Goal: Subscribe to service/newsletter: Subscribe to service/newsletter

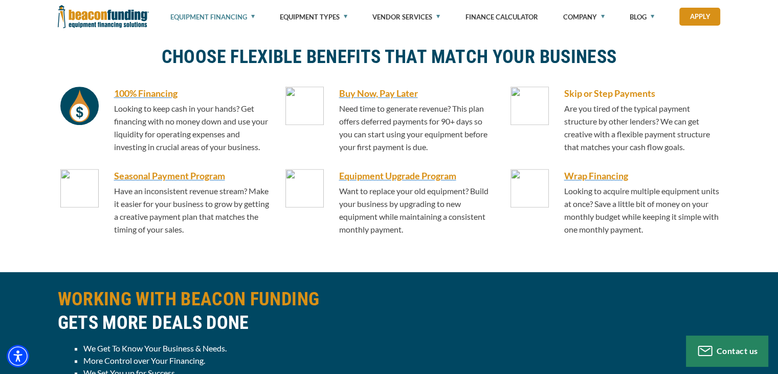
click at [581, 98] on h6 "Skip or Step Payments" at bounding box center [642, 92] width 157 height 13
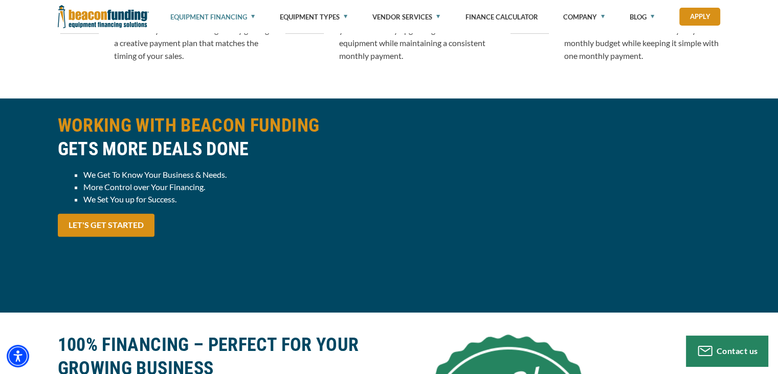
scroll to position [870, 0]
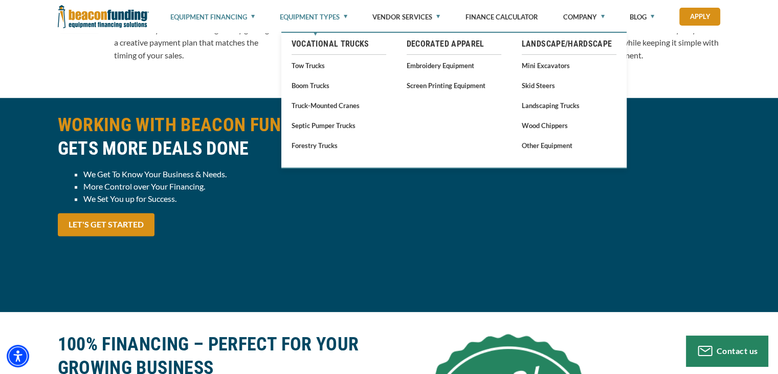
click at [339, 15] on link "Equipment Types" at bounding box center [314, 17] width 68 height 34
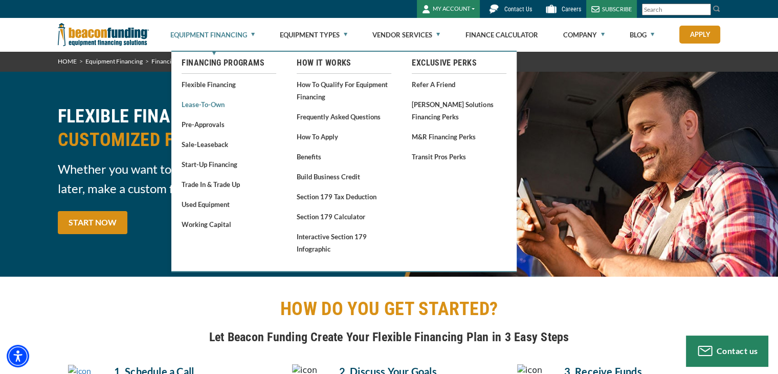
click at [219, 103] on link "Lease-To-Own" at bounding box center [229, 104] width 95 height 13
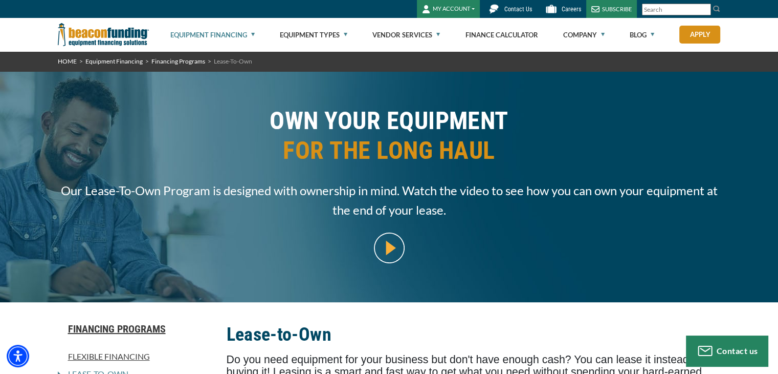
click at [390, 251] on img at bounding box center [389, 247] width 31 height 31
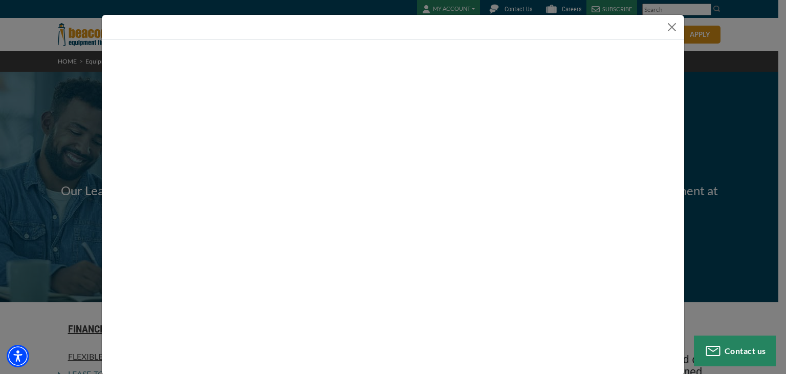
scroll to position [3, 0]
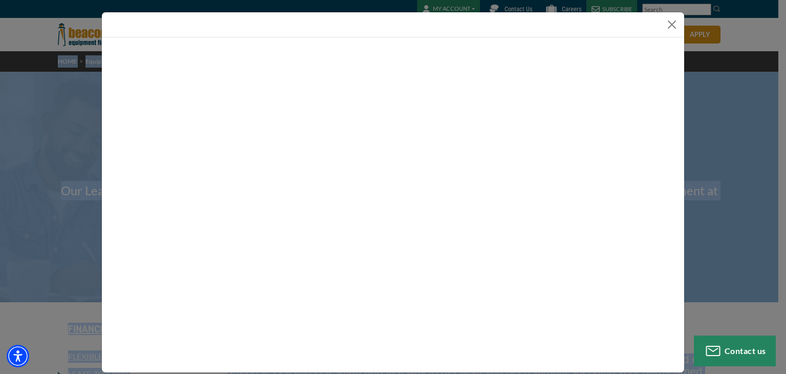
drag, startPoint x: 618, startPoint y: 33, endPoint x: 624, endPoint y: -27, distance: 60.7
click at [624, 0] on html "Skip to main content Enable accessibility for low vision Open the accessibility…" at bounding box center [393, 187] width 786 height 374
click at [553, 21] on div at bounding box center [393, 24] width 582 height 25
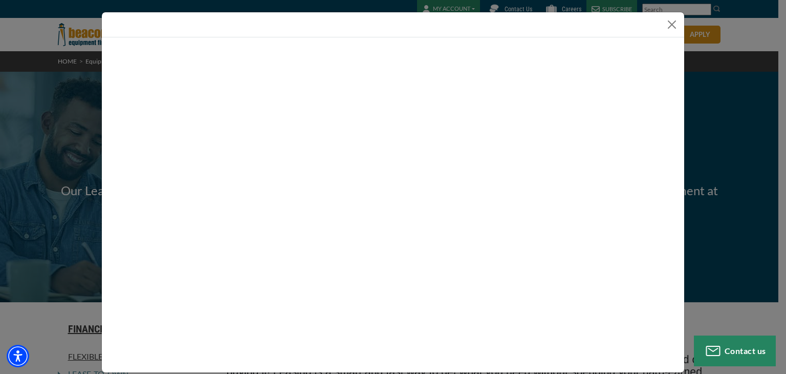
scroll to position [3, 0]
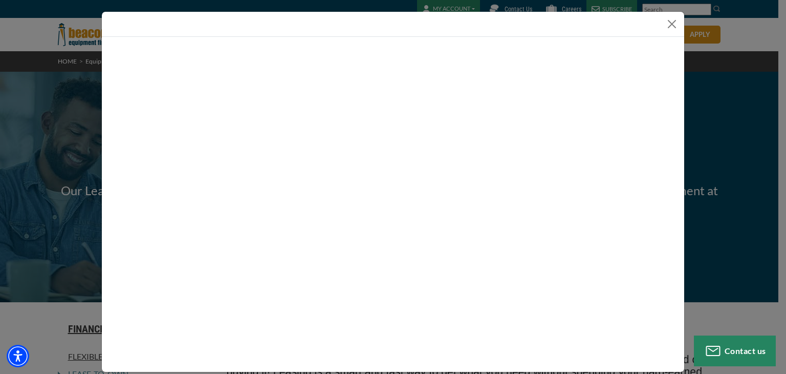
click at [677, 190] on div at bounding box center [393, 204] width 582 height 335
click at [664, 29] on button "Close" at bounding box center [672, 24] width 16 height 16
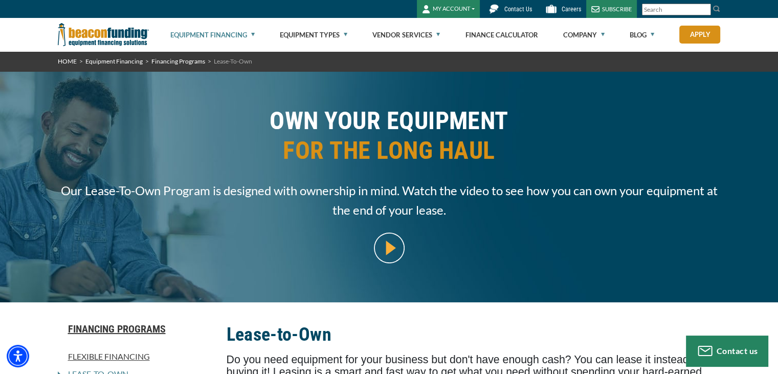
click at [385, 241] on img at bounding box center [389, 247] width 31 height 31
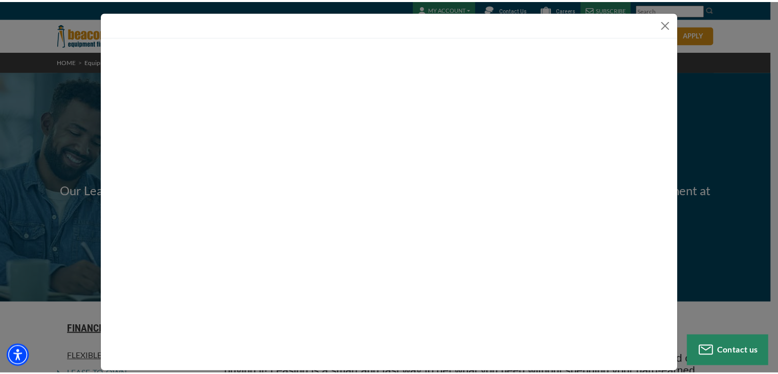
scroll to position [0, 0]
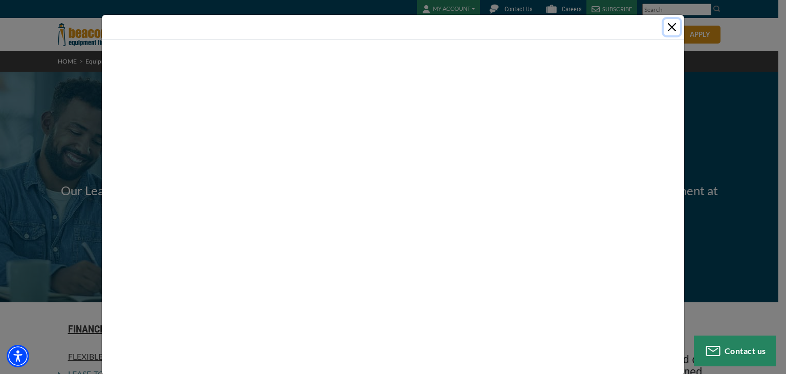
click at [664, 35] on button "Close" at bounding box center [672, 27] width 16 height 16
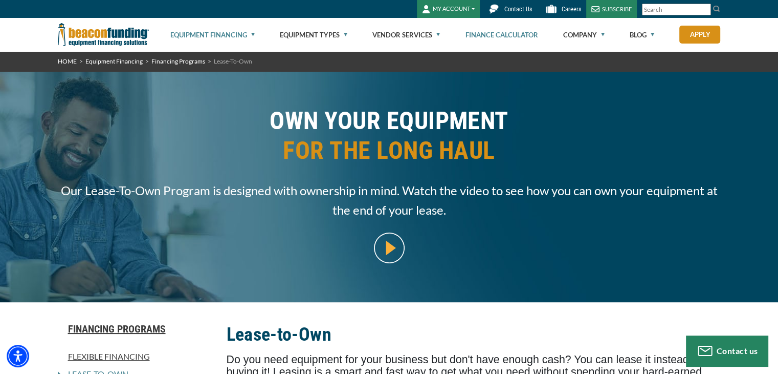
click at [520, 35] on link "Finance Calculator" at bounding box center [501, 34] width 73 height 33
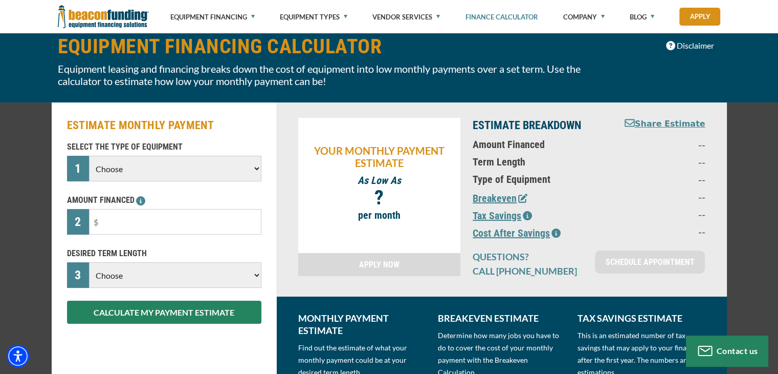
scroll to position [51, 0]
click at [234, 170] on select "Choose Backhoe Boom/Bucket Truck Chipper Commercial Mower Crane DTG/DTF Printin…" at bounding box center [175, 169] width 172 height 26
select select "23"
click at [89, 156] on select "Choose Backhoe Boom/Bucket Truck Chipper Commercial Mower Crane DTG/DTF Printin…" at bounding box center [175, 169] width 172 height 26
click at [156, 221] on input "text" at bounding box center [175, 222] width 172 height 26
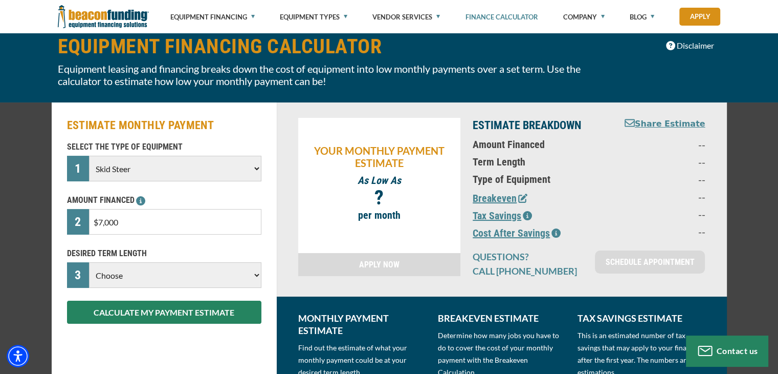
type input "$70,000"
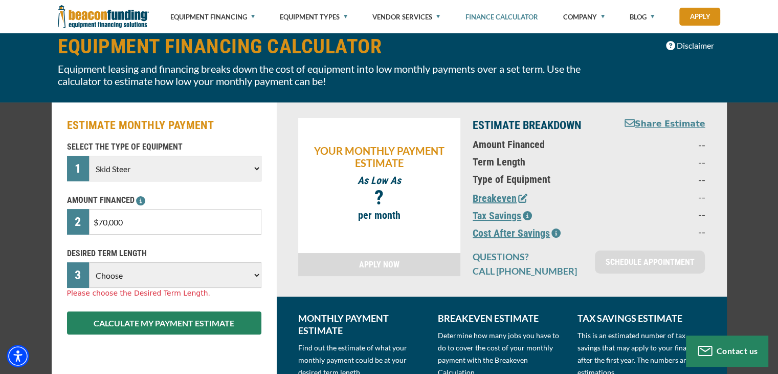
click at [211, 274] on select "Choose 36 Months 48 Months 60 Months" at bounding box center [175, 275] width 172 height 26
select select "60"
click at [89, 262] on select "Choose 36 Months 48 Months 60 Months" at bounding box center [175, 275] width 172 height 26
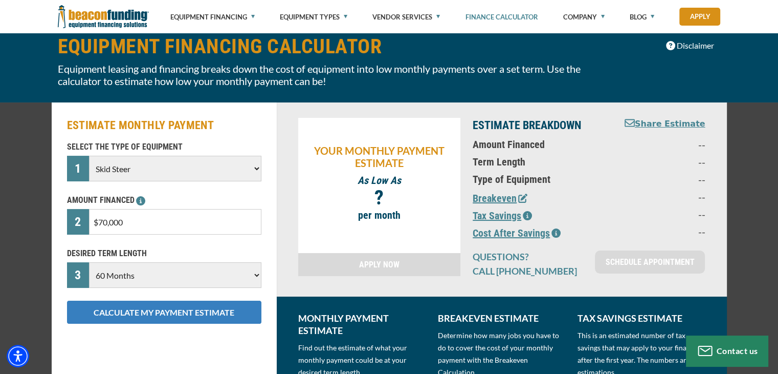
click at [208, 315] on button "CALCULATE MY PAYMENT ESTIMATE" at bounding box center [164, 311] width 194 height 23
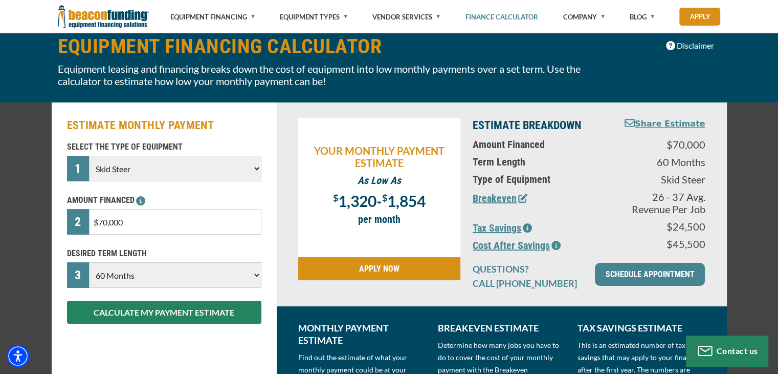
click at [503, 197] on button "Breakeven" at bounding box center [500, 197] width 55 height 15
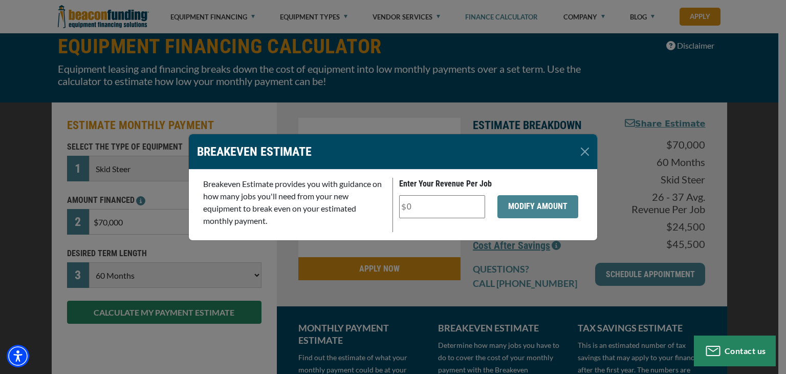
click at [461, 217] on input "Enter Your Revenue Per Job" at bounding box center [442, 206] width 86 height 23
type input "$5"
type input "$300"
click at [516, 217] on button "MODIFY AMOUNT" at bounding box center [537, 206] width 81 height 23
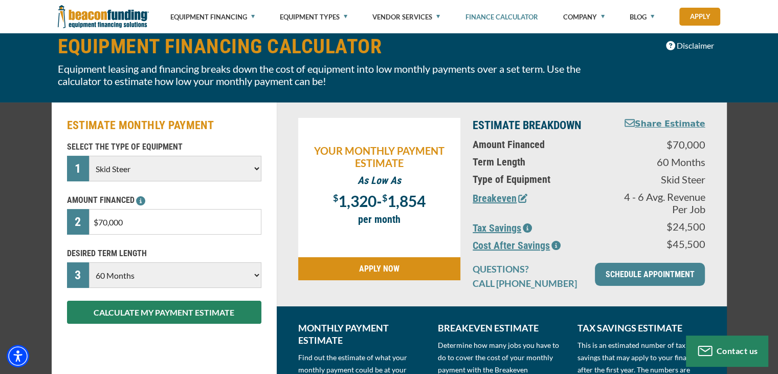
click at [527, 226] on icon "button" at bounding box center [527, 227] width 9 height 9
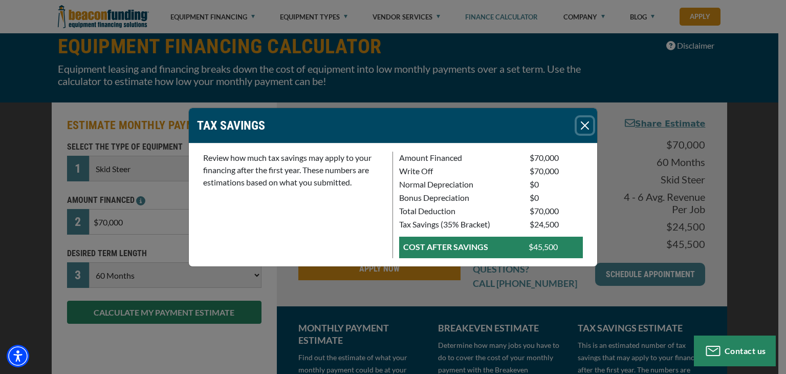
click at [577, 122] on button "Close" at bounding box center [585, 125] width 16 height 16
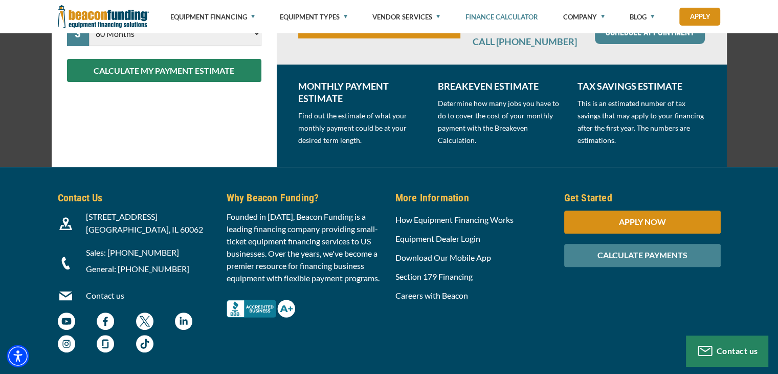
scroll to position [297, 0]
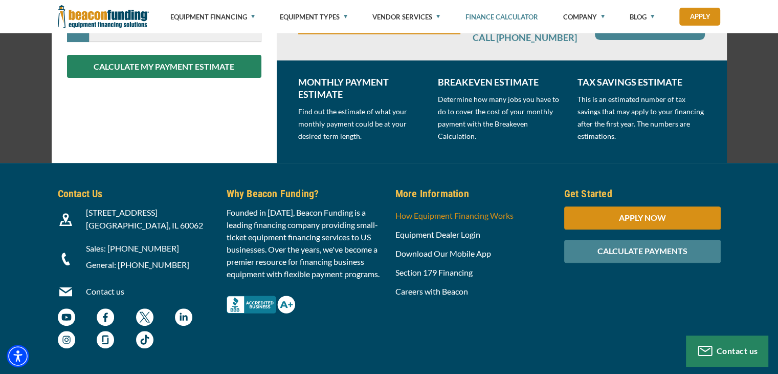
click at [479, 217] on link "How Equipment Financing Works" at bounding box center [455, 215] width 118 height 10
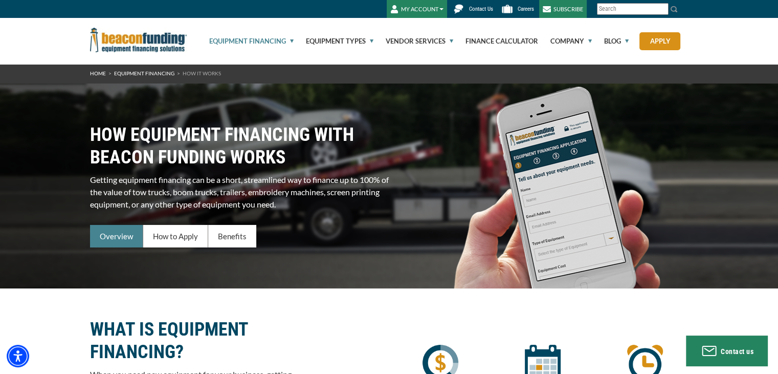
click at [113, 238] on div "Overview" at bounding box center [116, 236] width 53 height 23
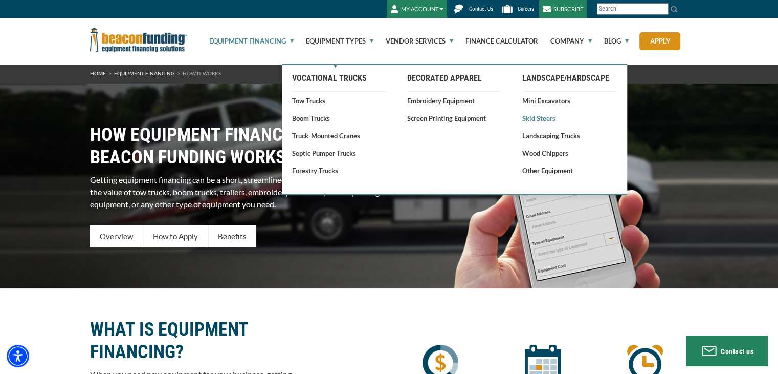
click at [530, 117] on link "Skid Steers" at bounding box center [569, 118] width 95 height 10
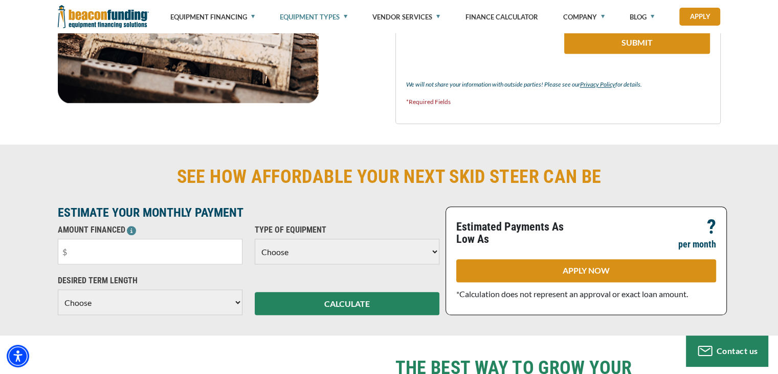
scroll to position [901, 0]
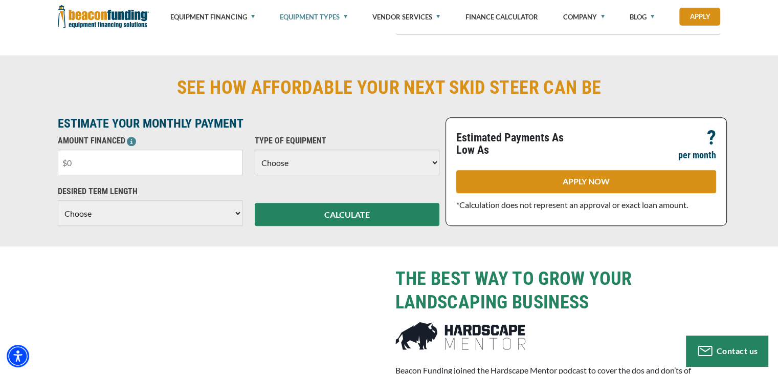
click at [195, 175] on input "text" at bounding box center [150, 162] width 185 height 26
type input "$70,000"
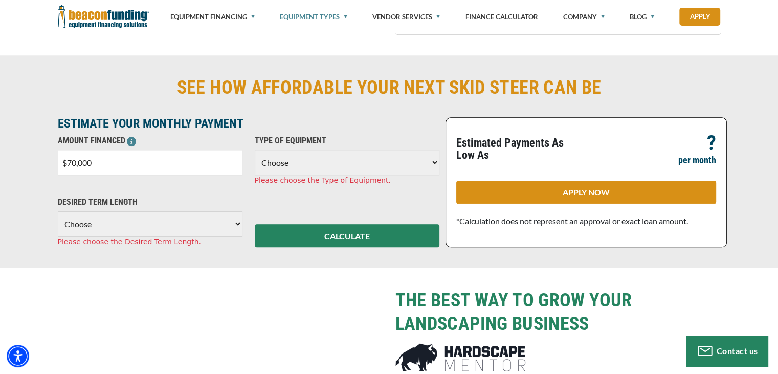
click at [218, 236] on select "Choose 36 Months 48 Months 60 Months" at bounding box center [150, 224] width 185 height 26
select select "60"
click at [59, 236] on select "Choose 36 Months 48 Months 60 Months" at bounding box center [150, 224] width 185 height 26
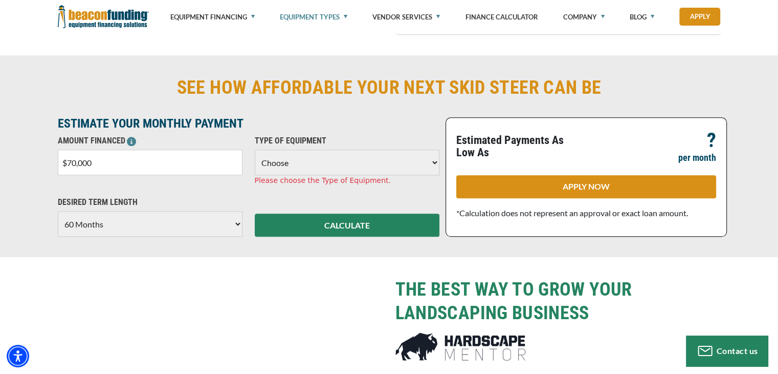
click at [326, 175] on select "Choose Backhoe Boom/Bucket Truck Chipper Commercial Mower Crane DTG/DTF Printin…" at bounding box center [347, 162] width 185 height 26
select select "23"
click at [256, 175] on select "Choose Backhoe Boom/Bucket Truck Chipper Commercial Mower Crane DTG/DTF Printin…" at bounding box center [347, 162] width 185 height 26
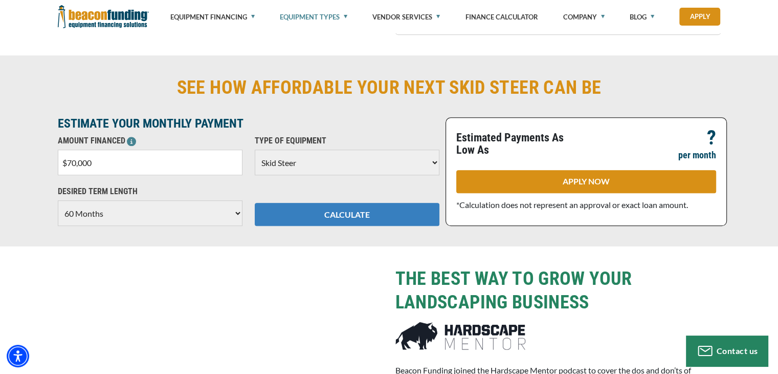
click at [345, 226] on button "CALCULATE" at bounding box center [347, 214] width 185 height 23
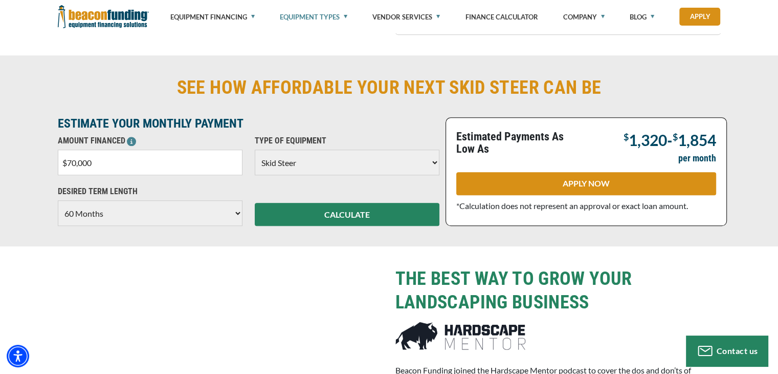
click at [208, 175] on input "$70,000" at bounding box center [150, 162] width 185 height 26
type input "$7"
type input "$55,000"
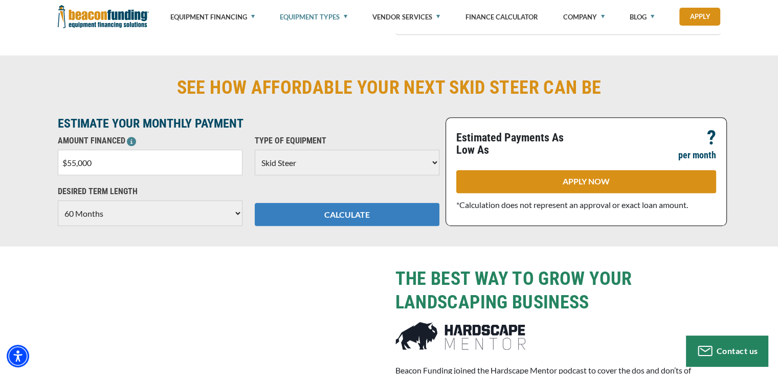
click at [328, 226] on button "CALCULATE" at bounding box center [347, 214] width 185 height 23
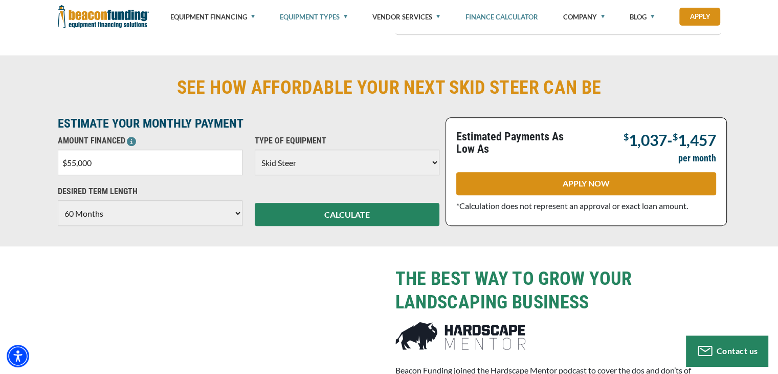
click at [497, 17] on link "Finance Calculator" at bounding box center [501, 17] width 73 height 34
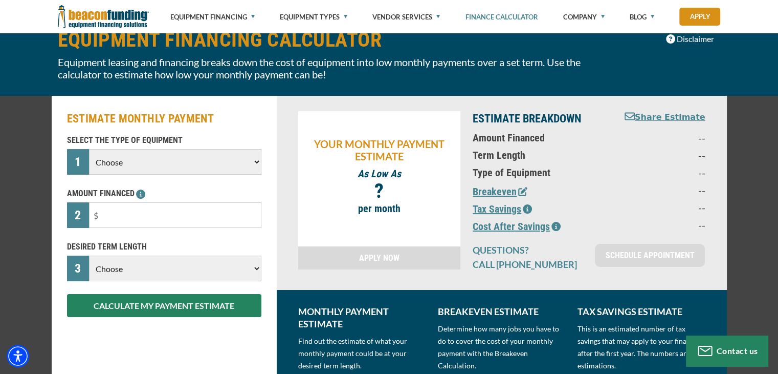
scroll to position [16, 0]
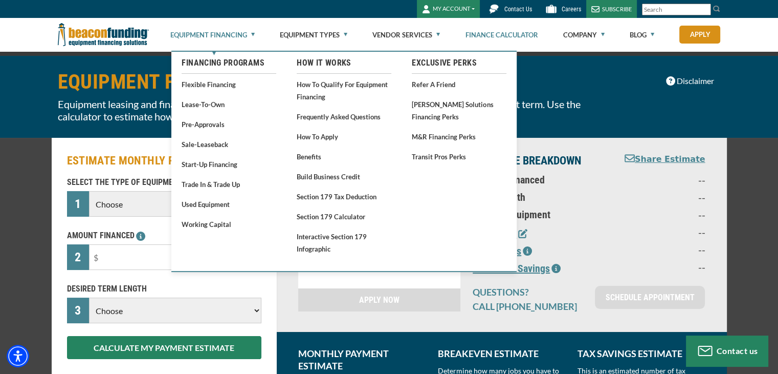
click at [246, 37] on link "Equipment Financing" at bounding box center [212, 34] width 84 height 33
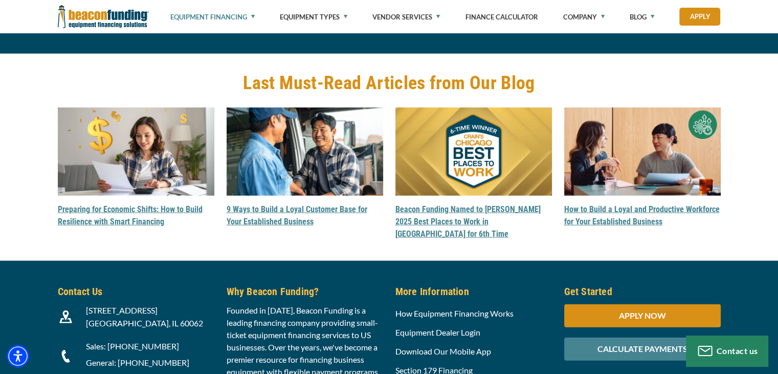
scroll to position [2898, 0]
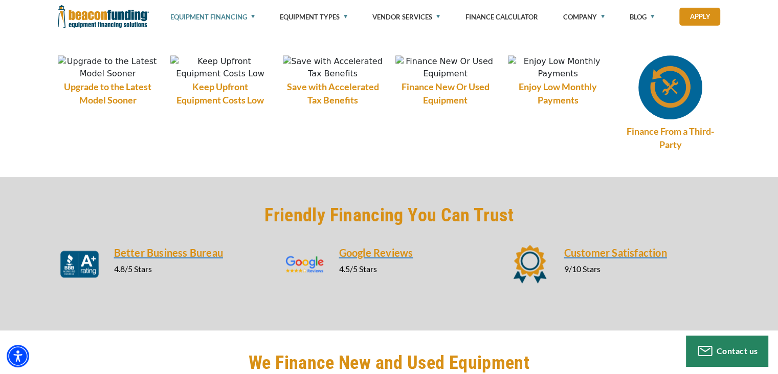
drag, startPoint x: 781, startPoint y: 17, endPoint x: 786, endPoint y: 105, distance: 88.1
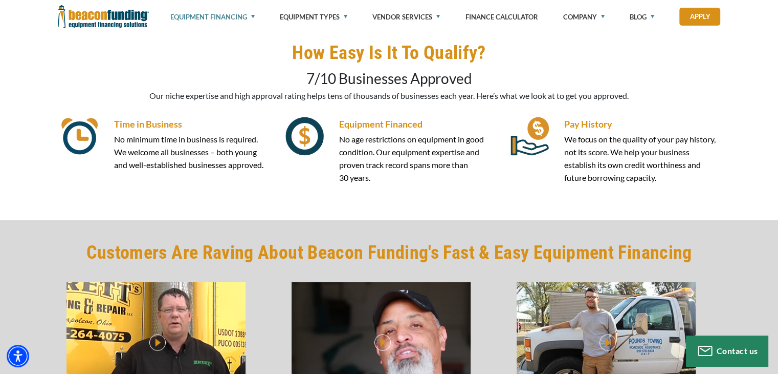
scroll to position [2170, 0]
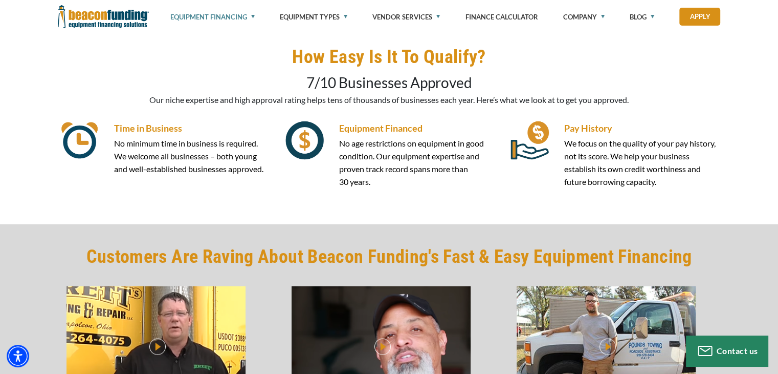
click at [594, 135] on h6 "Pay History" at bounding box center [642, 127] width 157 height 13
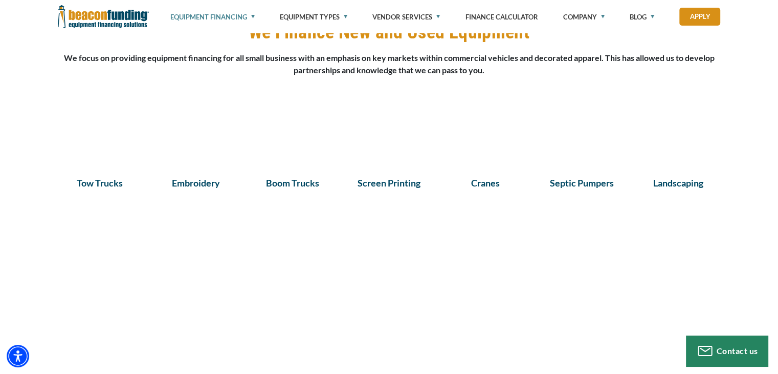
scroll to position [1288, 0]
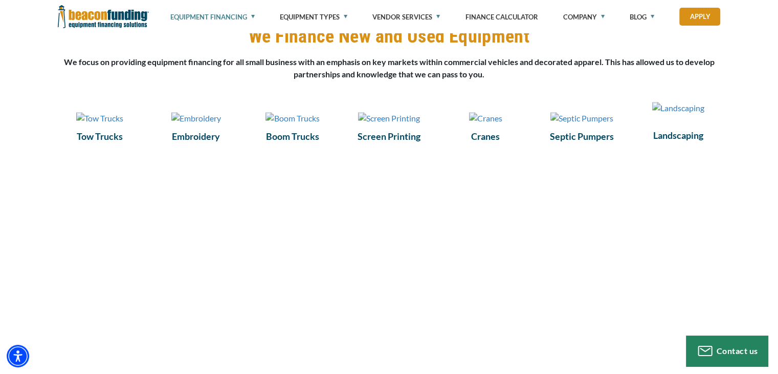
click at [687, 114] on img at bounding box center [678, 108] width 52 height 12
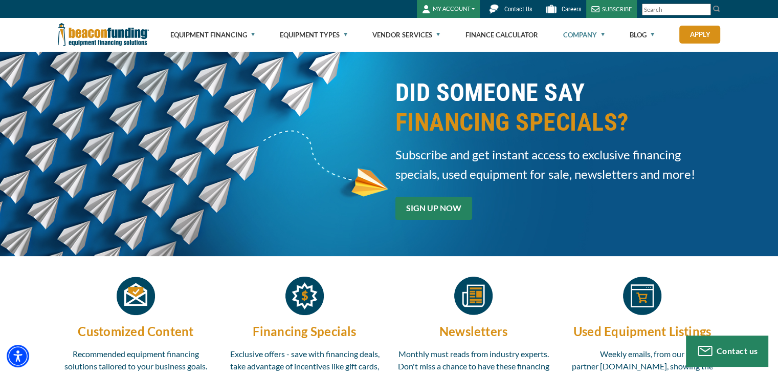
click at [456, 213] on link "SIGN UP NOW" at bounding box center [434, 208] width 77 height 23
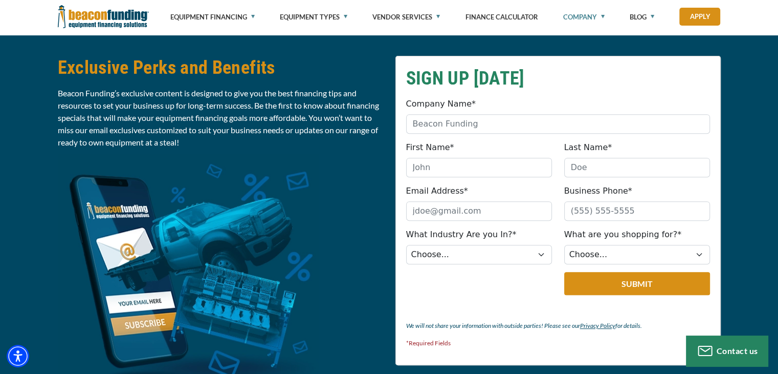
scroll to position [399, 0]
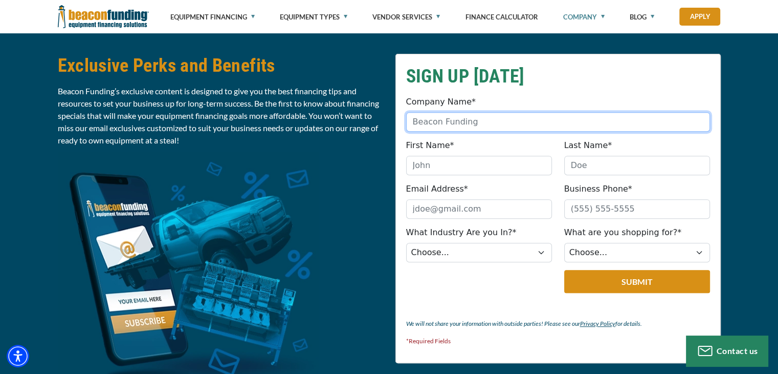
click at [520, 117] on input "Company Name*" at bounding box center [558, 121] width 304 height 19
type input "C & L Skid Steer and Site Prep Services"
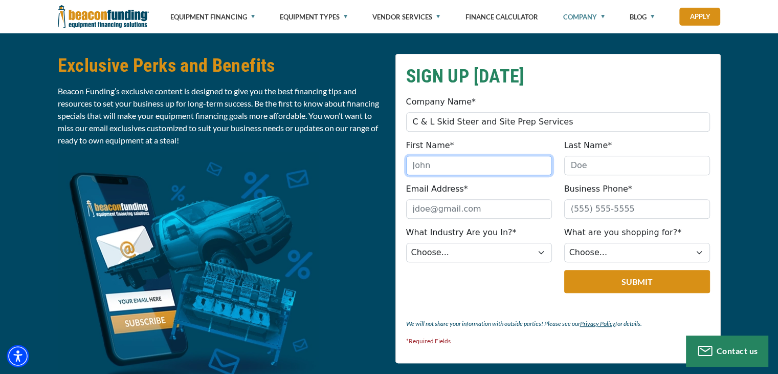
click at [496, 170] on input "First Name*" at bounding box center [479, 165] width 146 height 19
type input "[PERSON_NAME]"
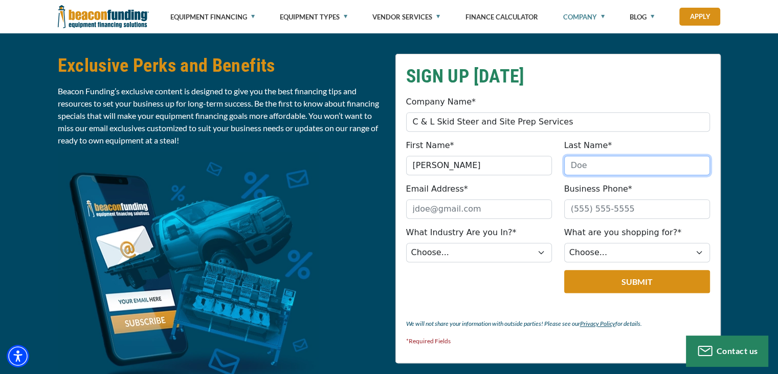
type input "Capaccione"
type input "[EMAIL_ADDRESS][DOMAIN_NAME]"
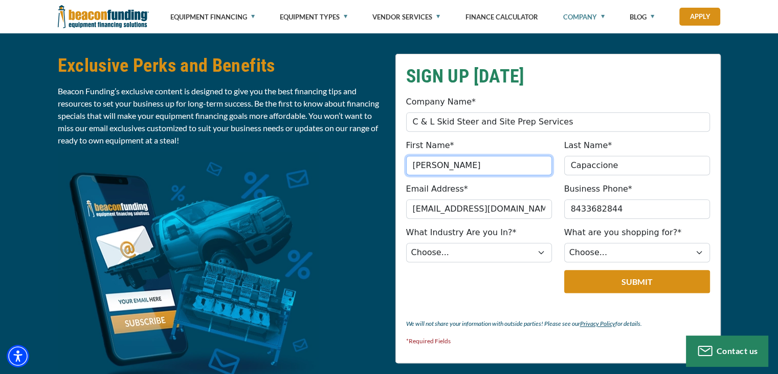
type input "[PHONE_NUMBER]"
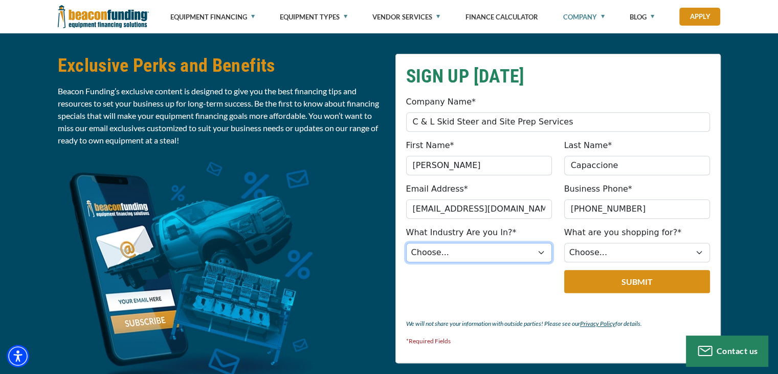
click at [524, 262] on select "Choose... Towing Landscape/Hardscape Decorated Apparel Septic Light Constructio…" at bounding box center [479, 252] width 146 height 19
select select "2"
click at [407, 259] on select "Choose... Towing Landscape/Hardscape Decorated Apparel Septic Light Constructio…" at bounding box center [479, 252] width 146 height 19
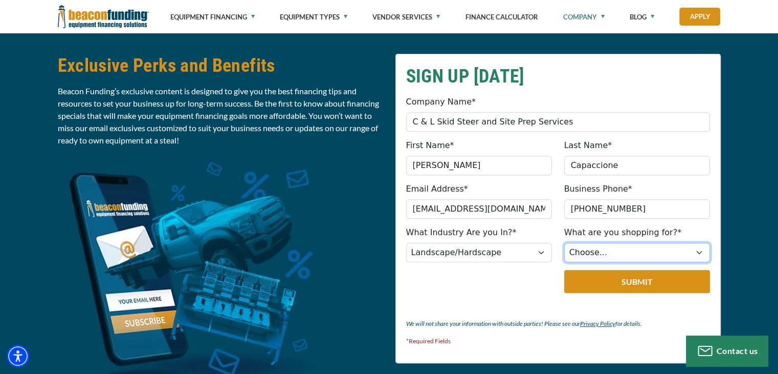
click at [616, 262] on select "Choose... Backhoe Boom/Bucket Truck Chipper Commercial Mower Crane DTG/DTF Prin…" at bounding box center [637, 252] width 146 height 19
select select "23"
click at [565, 259] on select "Choose... Backhoe Boom/Bucket Truck Chipper Commercial Mower Crane DTG/DTF Prin…" at bounding box center [637, 252] width 146 height 19
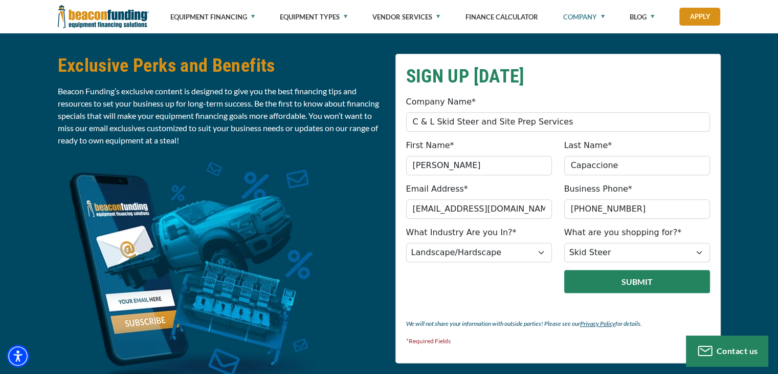
click at [663, 293] on button "Submit" at bounding box center [637, 281] width 146 height 23
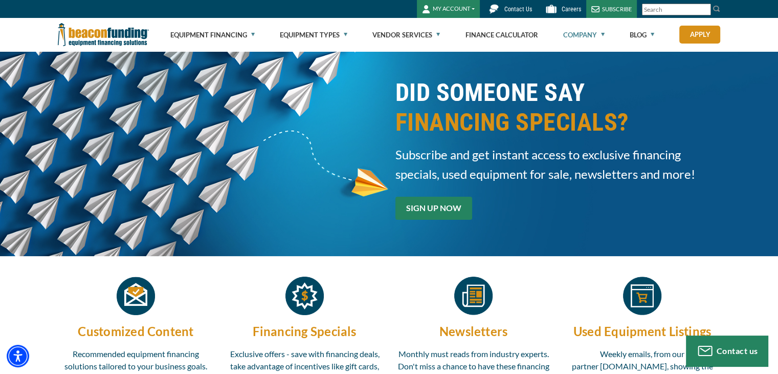
click at [459, 216] on link "SIGN UP NOW" at bounding box center [434, 208] width 77 height 23
click at [450, 207] on link "SIGN UP NOW" at bounding box center [434, 208] width 77 height 23
click at [319, 148] on div "DID SOMEONE SAY FINANCING SPECIALS? Subscribe and get instant access to exclusi…" at bounding box center [390, 154] width 676 height 152
click at [442, 209] on link "SIGN UP NOW" at bounding box center [434, 208] width 77 height 23
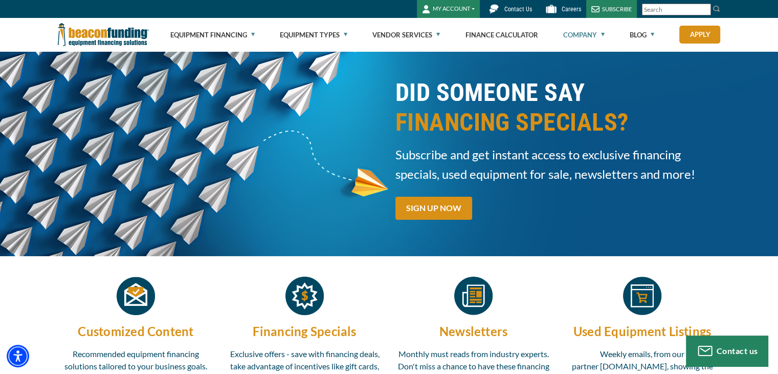
click at [547, 208] on div "DID SOMEONE SAY FINANCING SPECIALS? Subscribe and get instant access to exclusi…" at bounding box center [558, 154] width 338 height 152
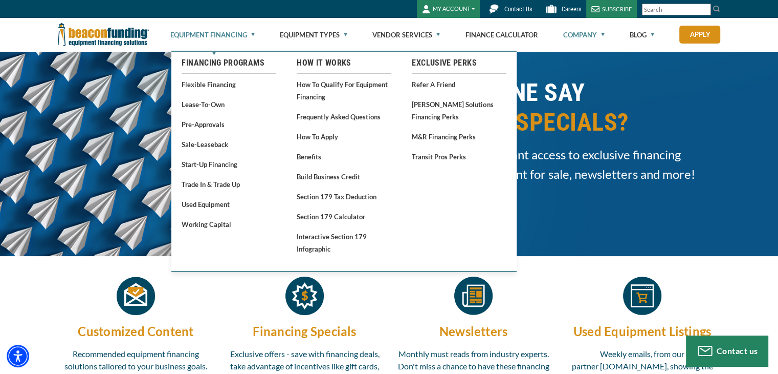
click at [190, 38] on link "Equipment Financing" at bounding box center [212, 34] width 84 height 33
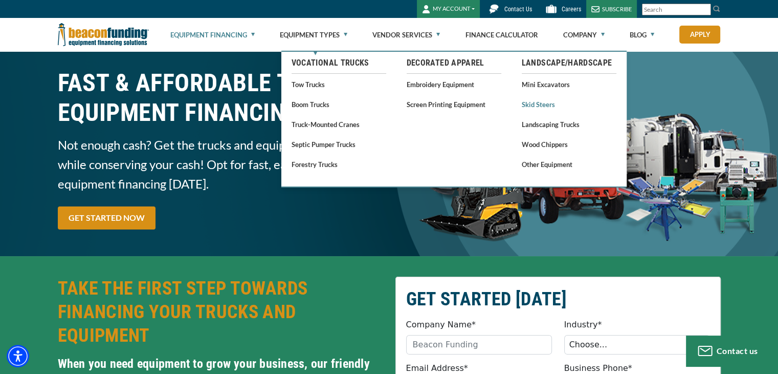
click at [538, 104] on link "Skid Steers" at bounding box center [569, 104] width 95 height 13
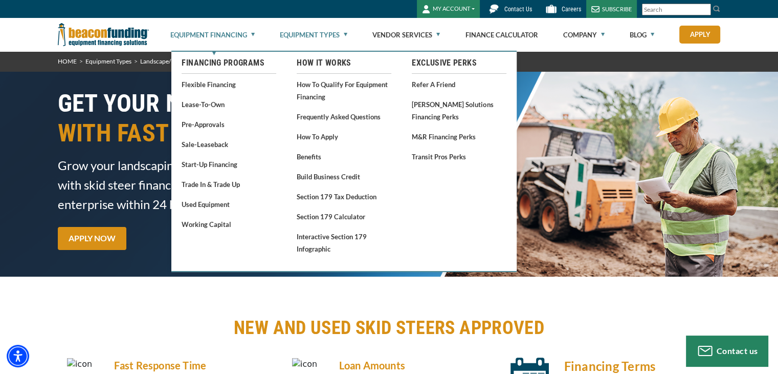
click at [220, 30] on link "Equipment Financing" at bounding box center [212, 34] width 84 height 33
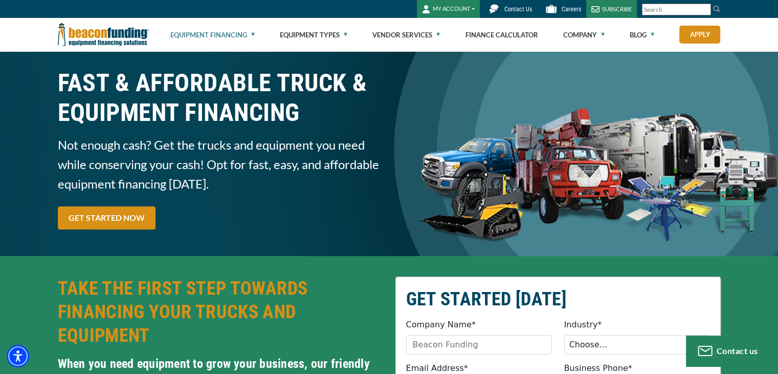
click at [605, 8] on div "SUBSCRIBE" at bounding box center [611, 9] width 51 height 18
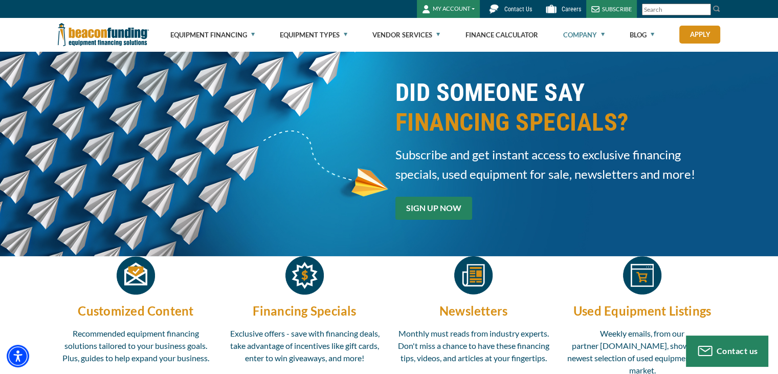
click at [431, 203] on link "SIGN UP NOW" at bounding box center [434, 208] width 77 height 23
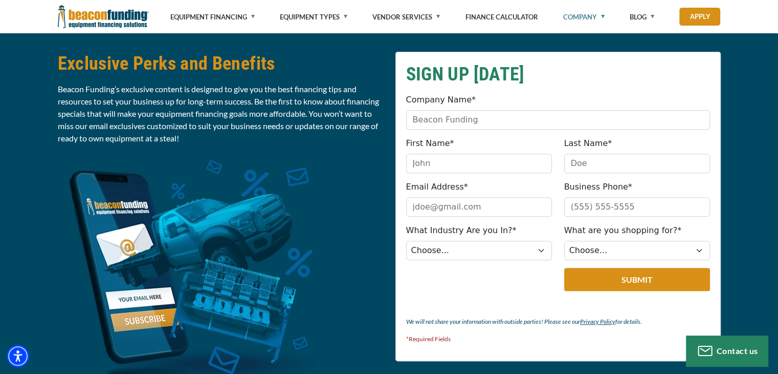
scroll to position [396, 0]
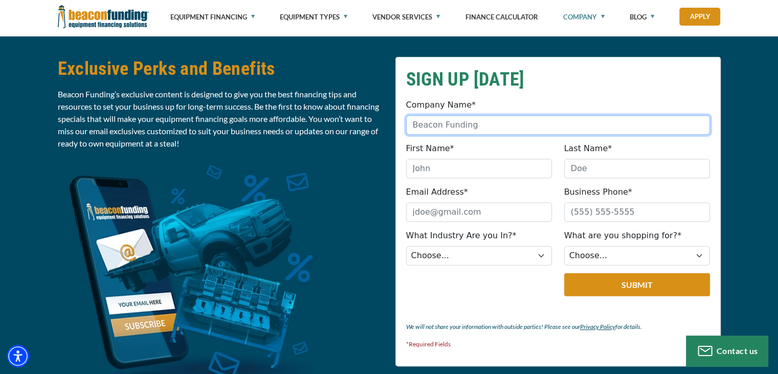
click at [580, 117] on input "Company Name*" at bounding box center [558, 124] width 304 height 19
type input "C & L Skid Steer and Site Prep Services"
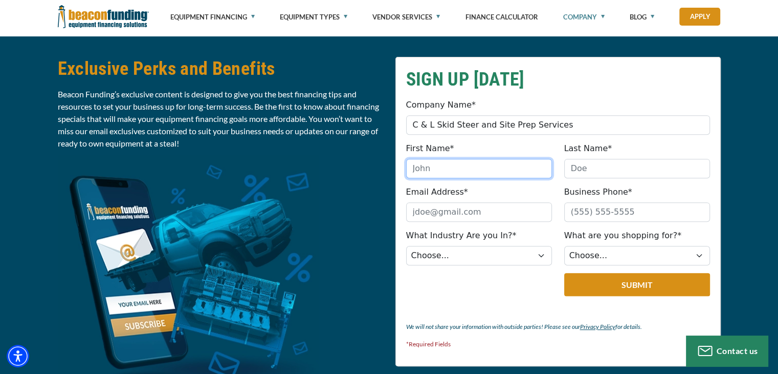
click at [514, 168] on input "First Name*" at bounding box center [479, 168] width 146 height 19
type input "[PERSON_NAME]"
type input "Capaccione"
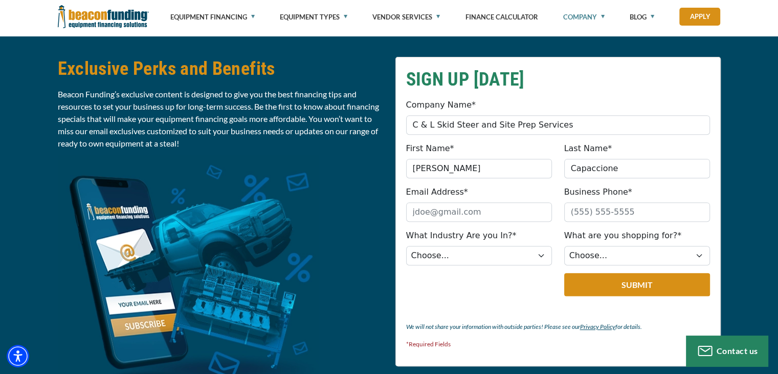
type input "[EMAIL_ADDRESS][DOMAIN_NAME]"
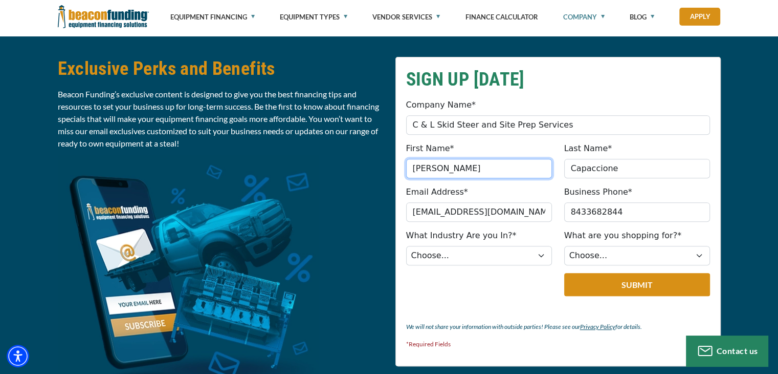
type input "[PHONE_NUMBER]"
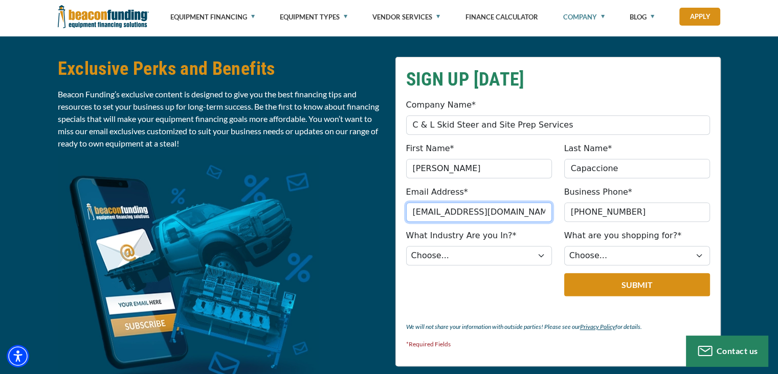
click at [533, 221] on input "[EMAIL_ADDRESS][DOMAIN_NAME]" at bounding box center [479, 211] width 146 height 19
type input "c"
click at [533, 221] on input "Email Address*" at bounding box center [479, 211] width 146 height 19
type input "C"
type input "cllowcountrylogistics@gmail.com"
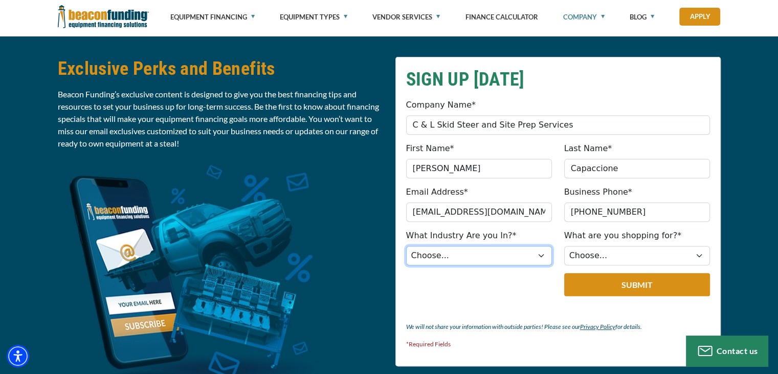
click at [524, 265] on select "Choose... Towing Landscape/Hardscape Decorated Apparel Septic Light Constructio…" at bounding box center [479, 255] width 146 height 19
select select "2"
click at [407, 263] on select "Choose... Towing Landscape/Hardscape Decorated Apparel Septic Light Constructio…" at bounding box center [479, 255] width 146 height 19
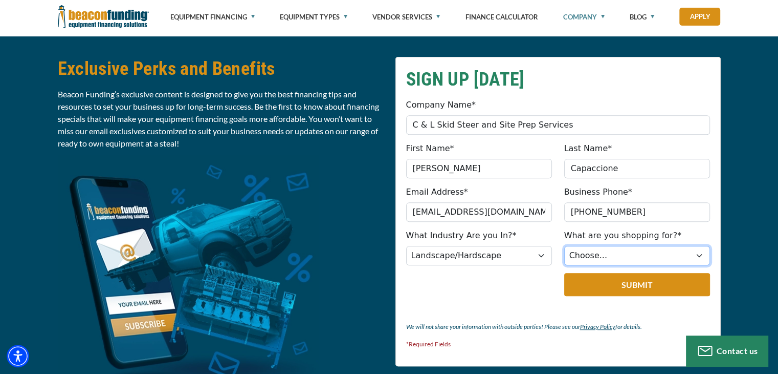
click at [654, 265] on select "Choose... Backhoe Boom/Bucket Truck Chipper Commercial Mower Crane DTG/DTF Prin…" at bounding box center [637, 255] width 146 height 19
select select "23"
click at [565, 263] on select "Choose... Backhoe Boom/Bucket Truck Chipper Commercial Mower Crane DTG/DTF Prin…" at bounding box center [637, 255] width 146 height 19
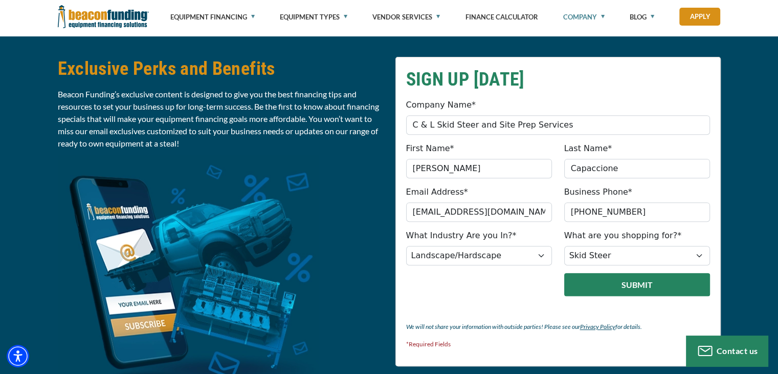
click at [637, 296] on button "Submit" at bounding box center [637, 284] width 146 height 23
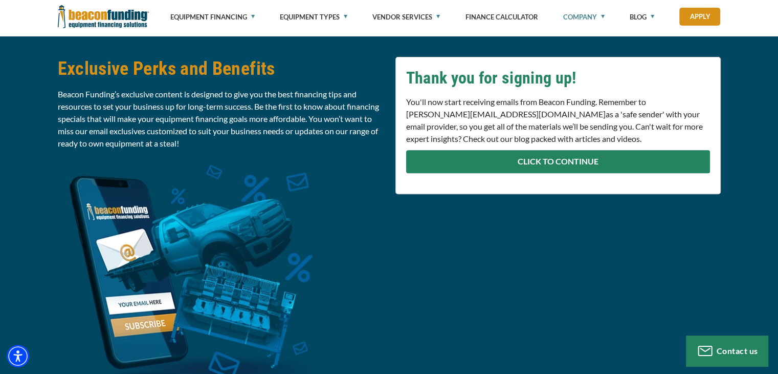
scroll to position [399, 0]
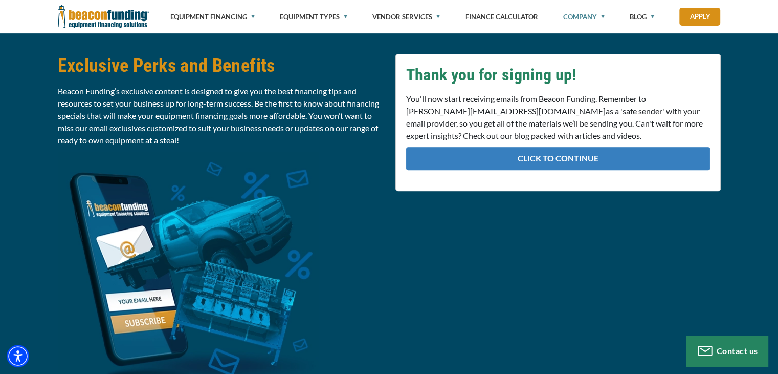
click at [607, 150] on link "CLICK TO CONTINUE" at bounding box center [558, 158] width 304 height 23
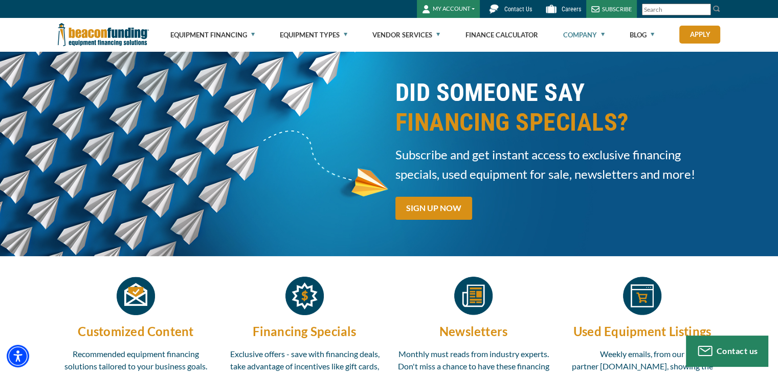
click at [294, 10] on div "MY ACCOUNT Login Features Request Access Contact Us Careers SUBSCRIBE" at bounding box center [389, 9] width 663 height 18
click at [481, 32] on link "Finance Calculator" at bounding box center [501, 34] width 73 height 33
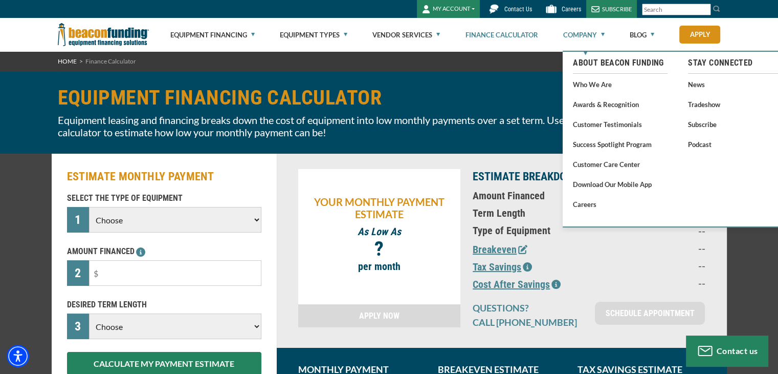
click at [582, 38] on link "Company" at bounding box center [583, 34] width 41 height 33
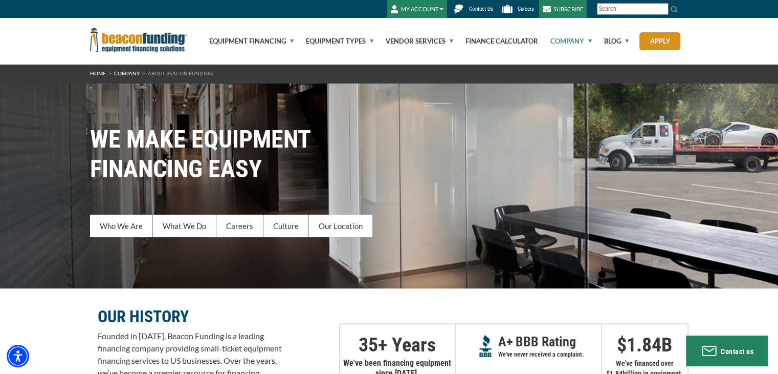
click at [582, 38] on link "Company" at bounding box center [565, 41] width 53 height 46
click at [616, 5] on input "Search" at bounding box center [633, 9] width 72 height 12
type input "f"
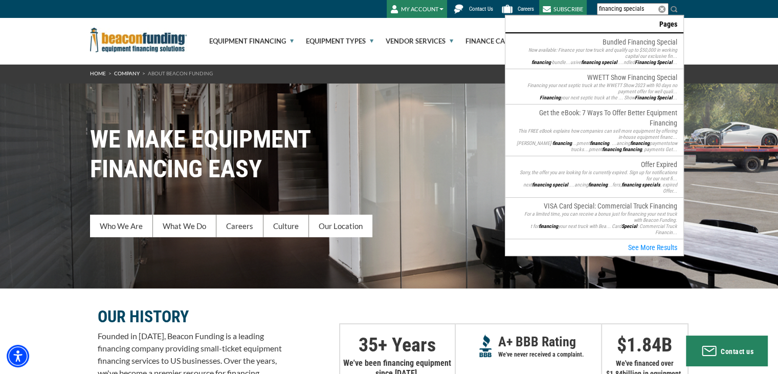
type input "financing specials"
click at [674, 5] on img at bounding box center [674, 9] width 8 height 8
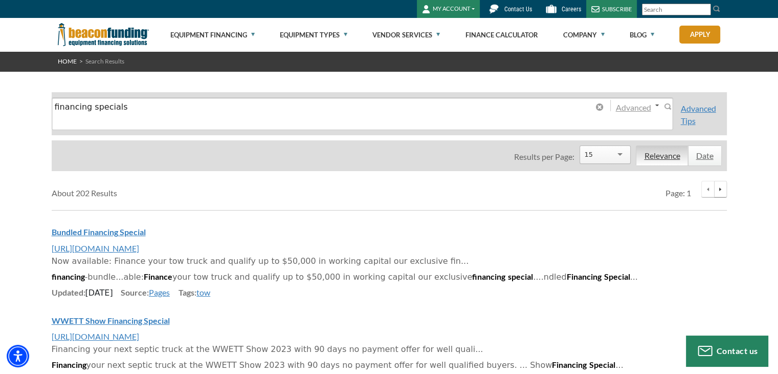
click at [180, 109] on input "financing specials" at bounding box center [321, 106] width 533 height 13
type input "financing specials for skid steers"
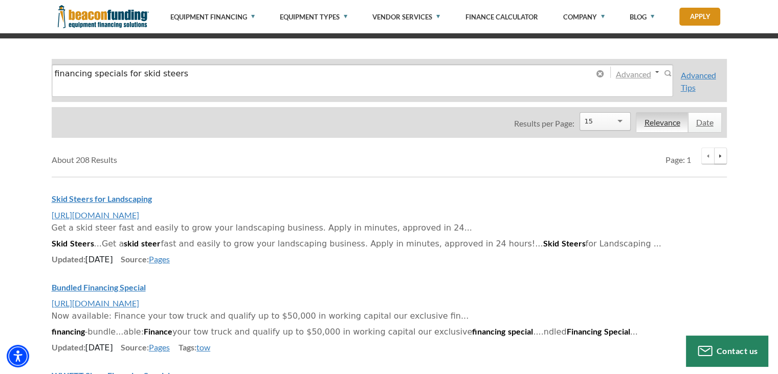
scroll to position [51, 0]
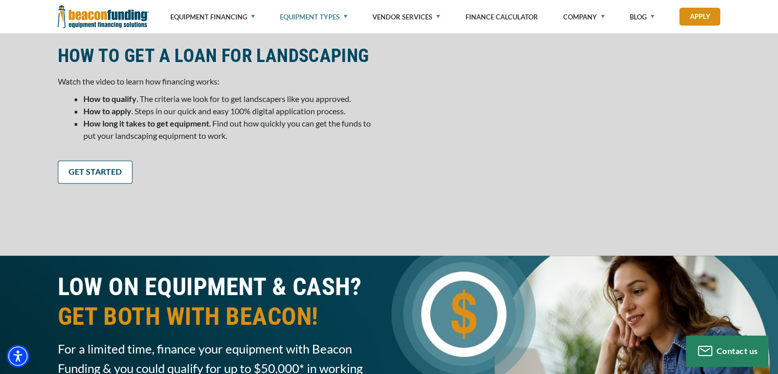
scroll to position [1331, 0]
